Goal: Information Seeking & Learning: Learn about a topic

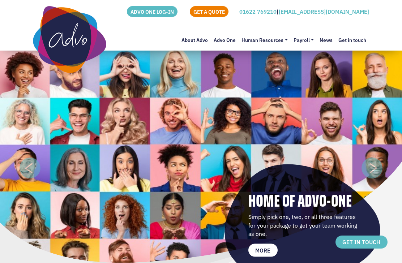
click at [225, 41] on link "Advo One" at bounding box center [225, 41] width 28 height 17
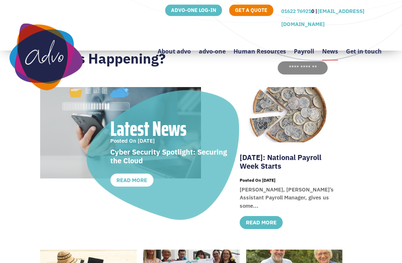
scroll to position [59, 0]
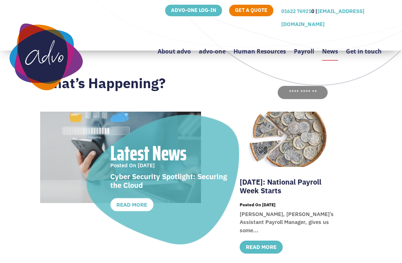
click at [305, 96] on input "text" at bounding box center [303, 92] width 50 height 13
type input "**********"
click input "******" at bounding box center [0, 0] width 0 height 0
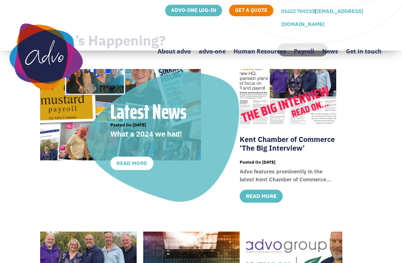
scroll to position [101, 0]
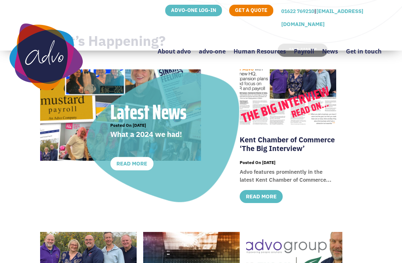
click at [130, 170] on link "read more" at bounding box center [131, 163] width 43 height 13
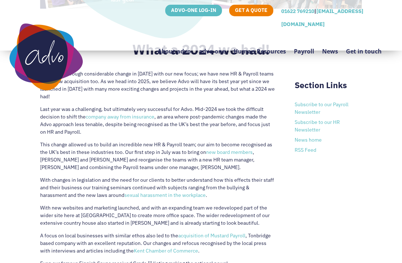
scroll to position [312, 0]
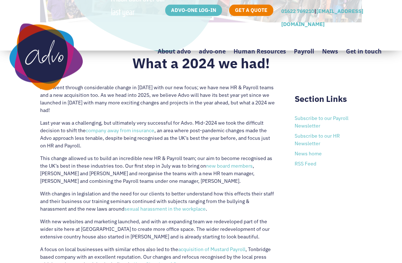
click at [115, 131] on link "company away from insurance" at bounding box center [120, 130] width 69 height 7
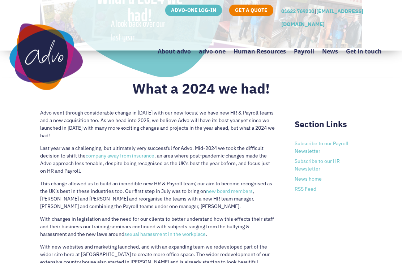
scroll to position [287, 0]
click at [123, 158] on link "company away from insurance" at bounding box center [120, 155] width 69 height 7
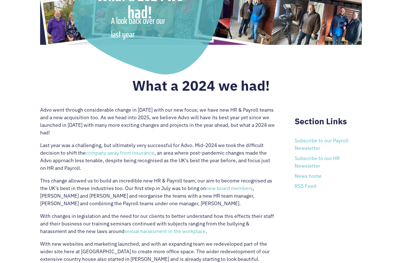
scroll to position [291, 0]
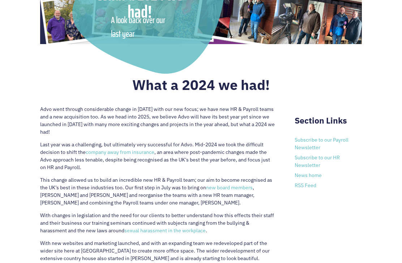
click at [227, 190] on link "new board members" at bounding box center [229, 187] width 47 height 7
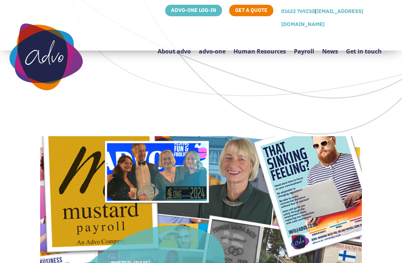
scroll to position [0, 0]
